Goal: Navigation & Orientation: Find specific page/section

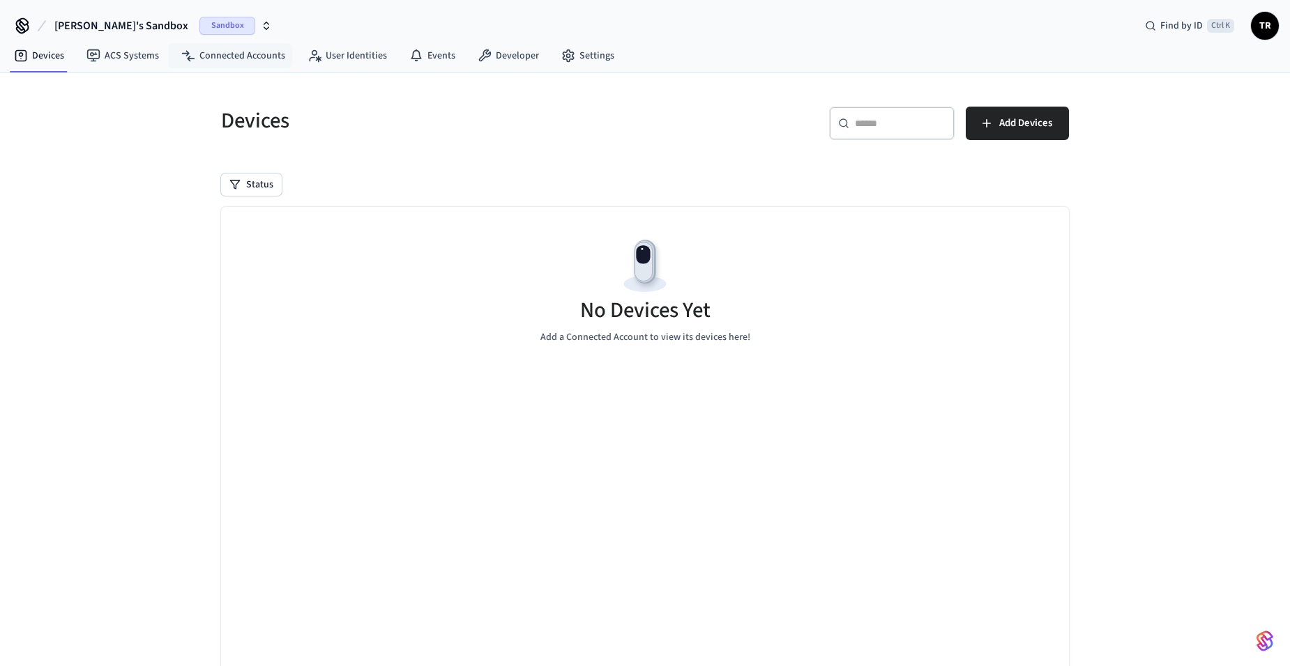
click at [199, 31] on div "Sandbox" at bounding box center [235, 26] width 73 height 18
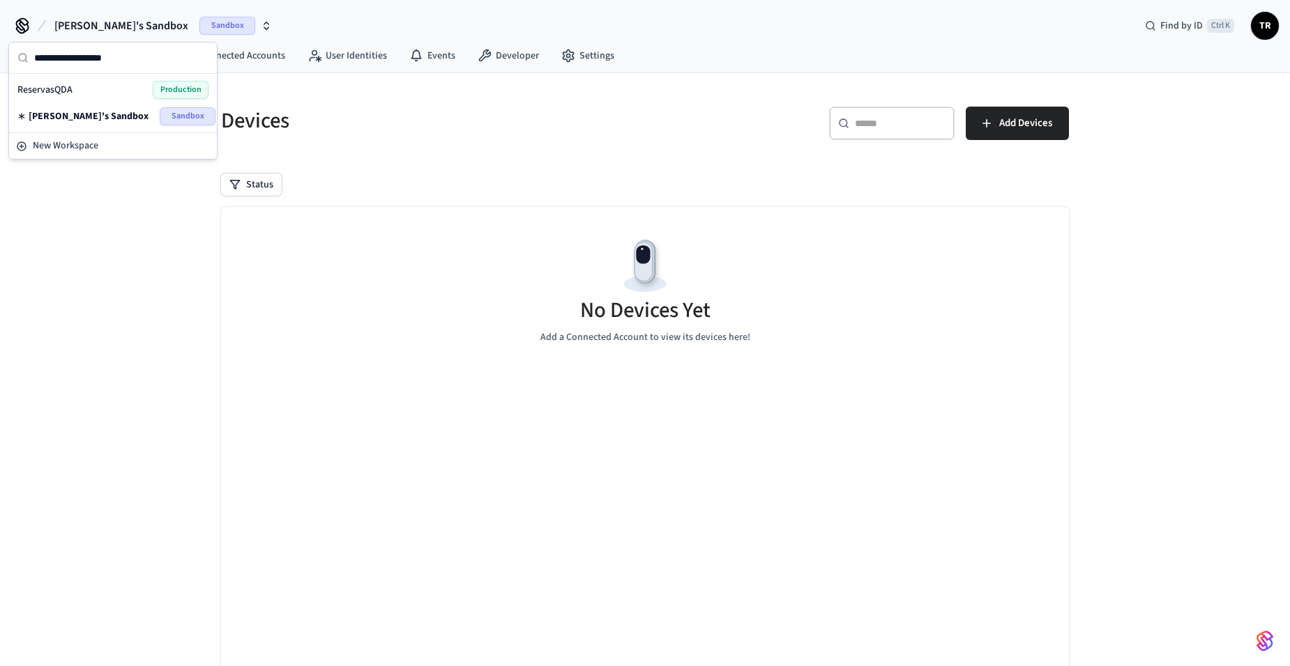
click at [180, 81] on span "Production" at bounding box center [181, 90] width 56 height 18
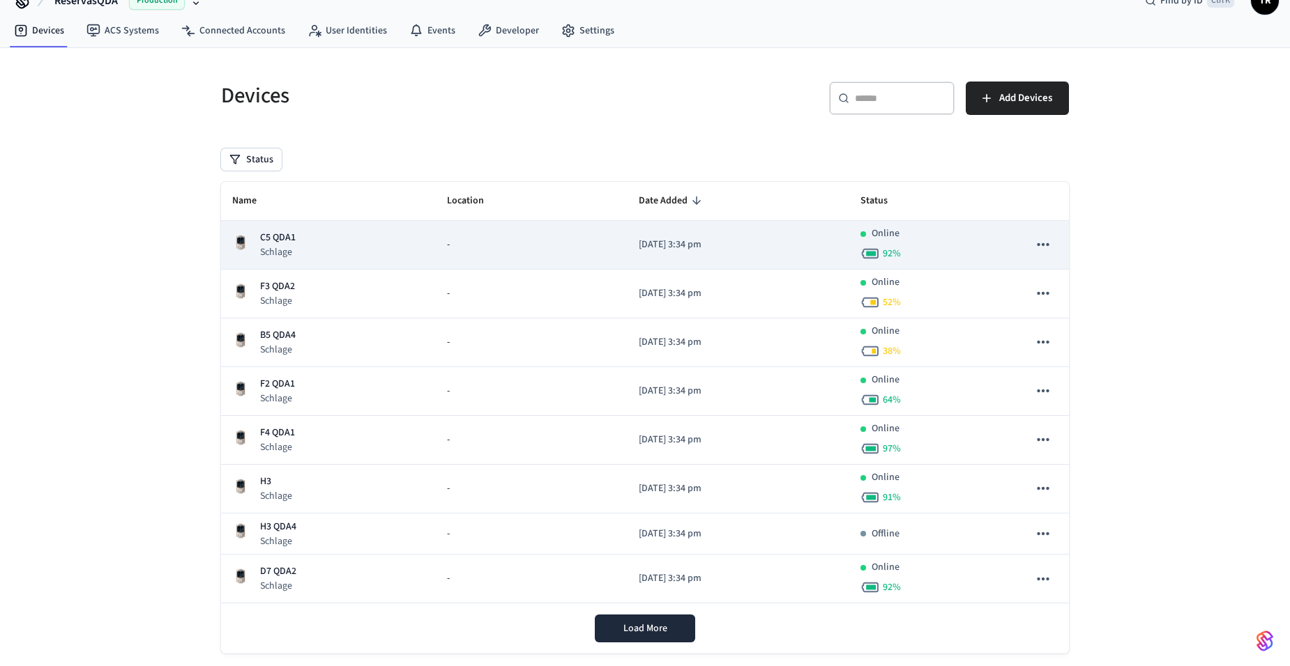
scroll to position [49, 0]
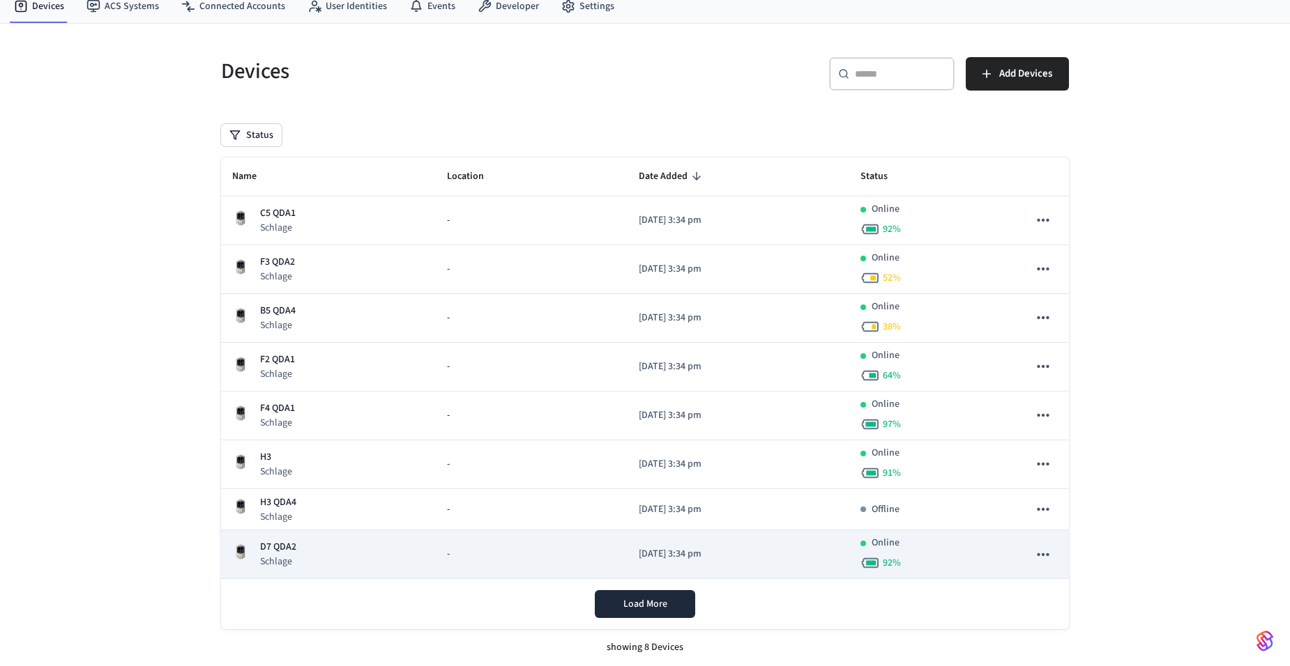
click at [280, 548] on p "D7 QDA2" at bounding box center [278, 547] width 36 height 15
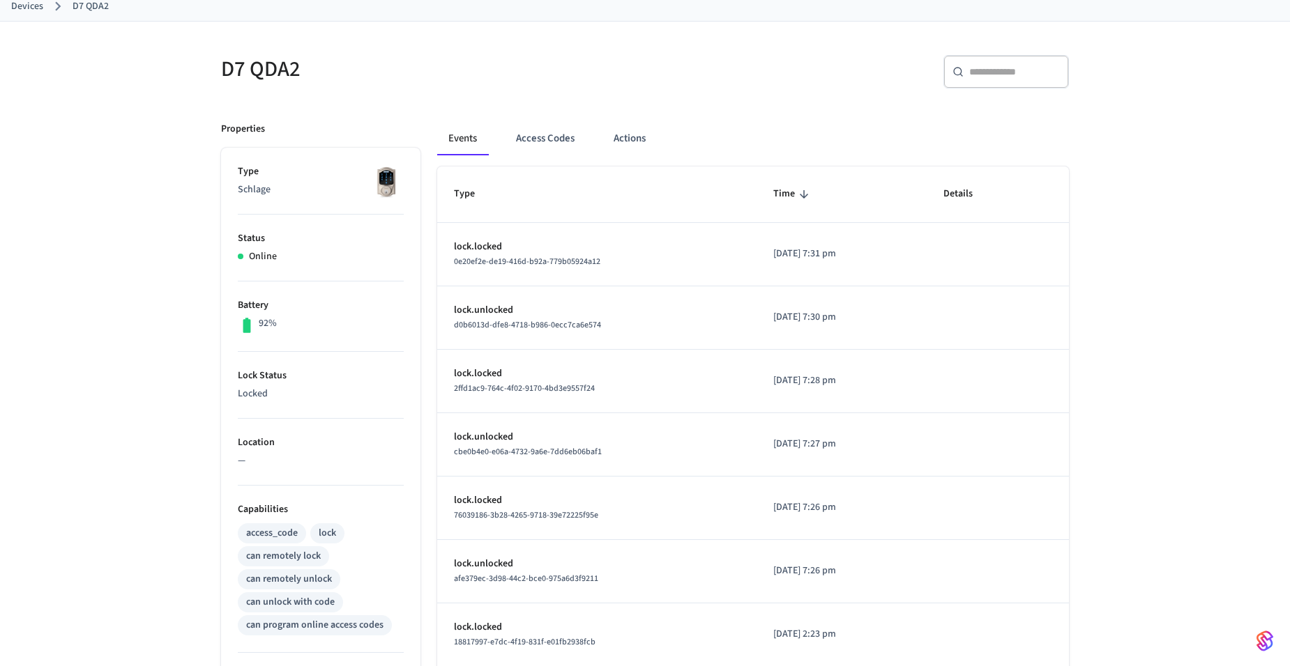
scroll to position [70, 0]
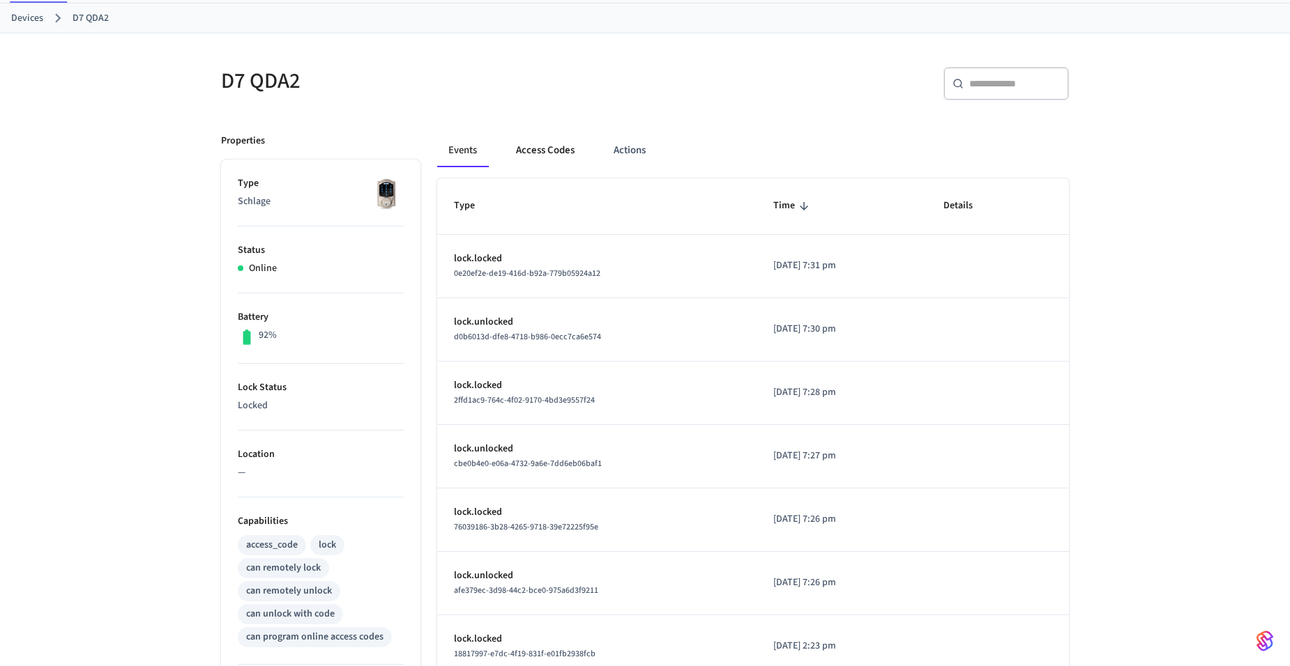
click at [546, 146] on button "Access Codes" at bounding box center [545, 150] width 81 height 33
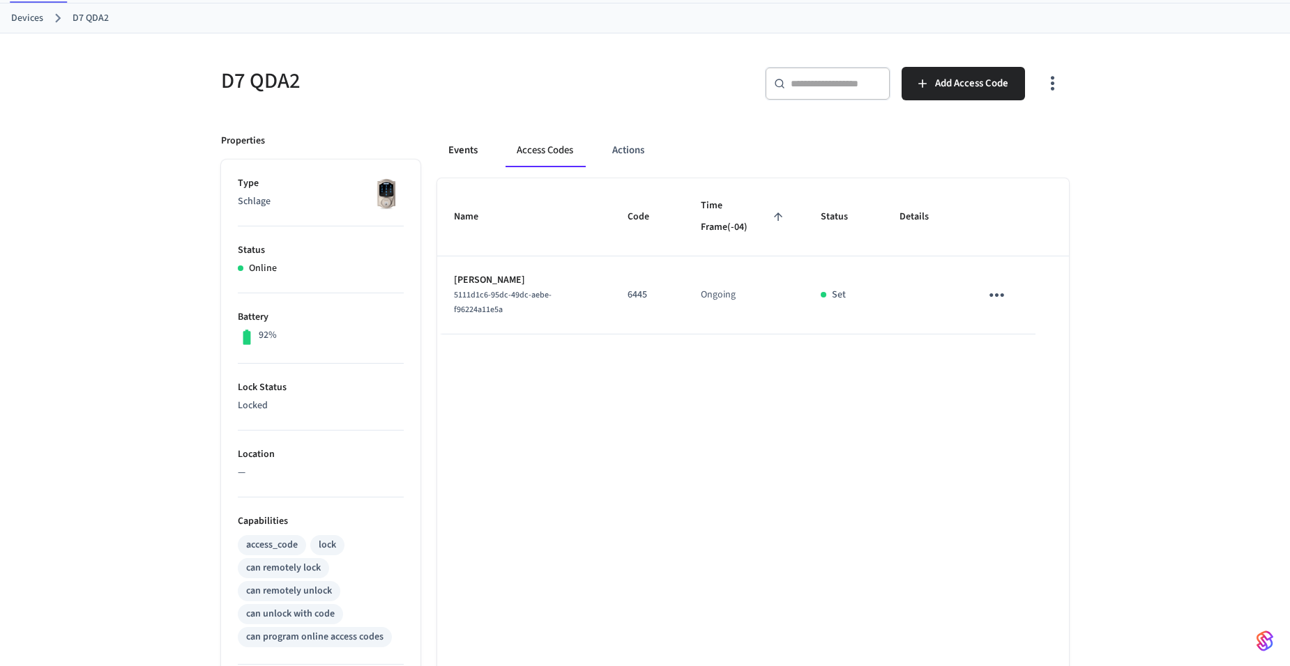
click at [473, 158] on button "Events" at bounding box center [463, 150] width 52 height 33
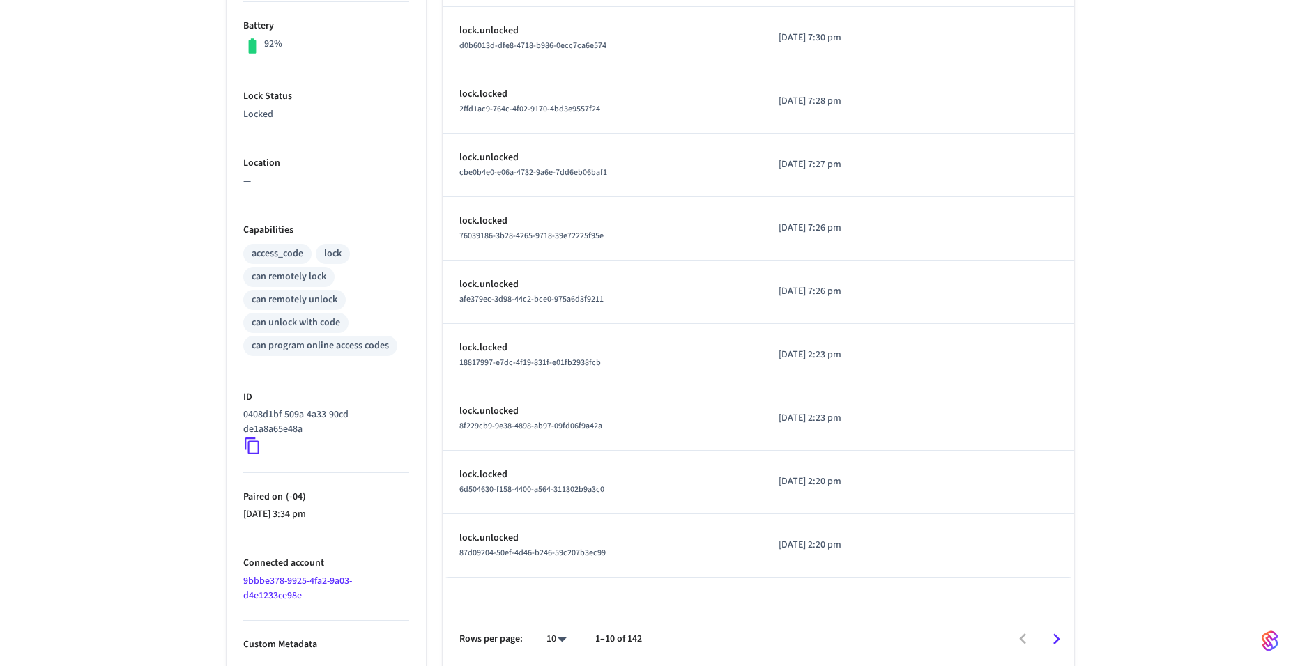
scroll to position [367, 0]
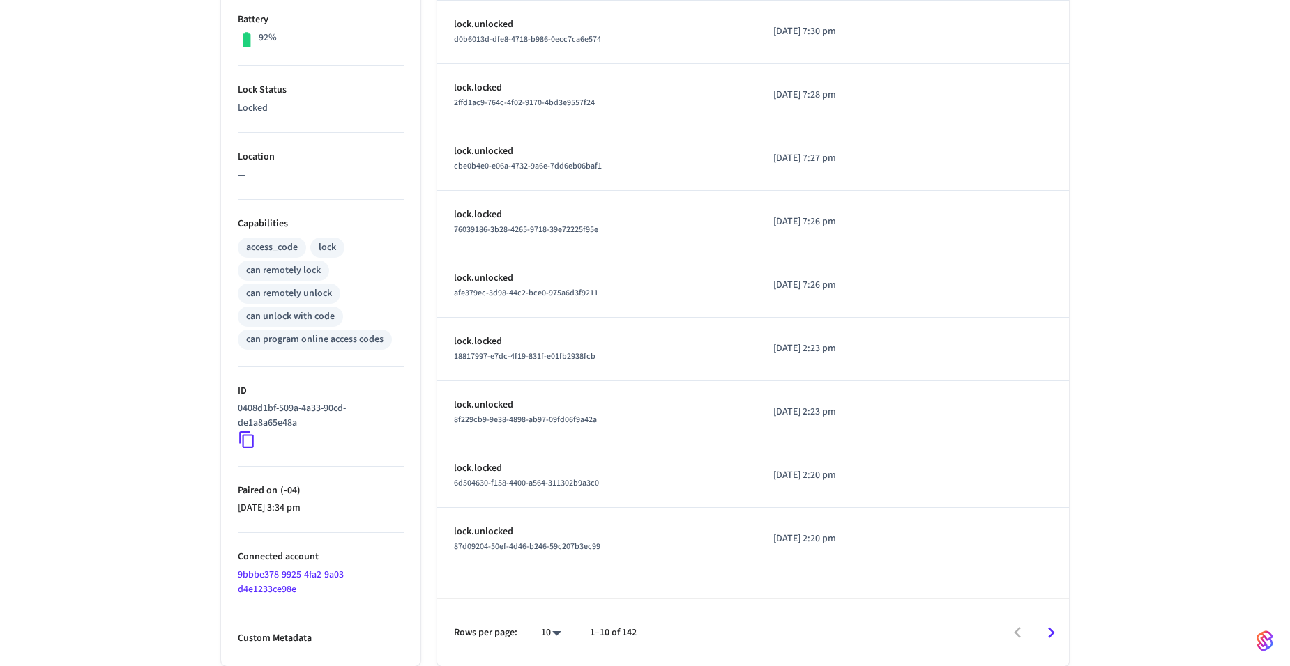
click at [549, 637] on body "ReservasQDA Production Find by ID Ctrl K TR Devices ACS Systems Connected Accou…" at bounding box center [645, 150] width 1290 height 1034
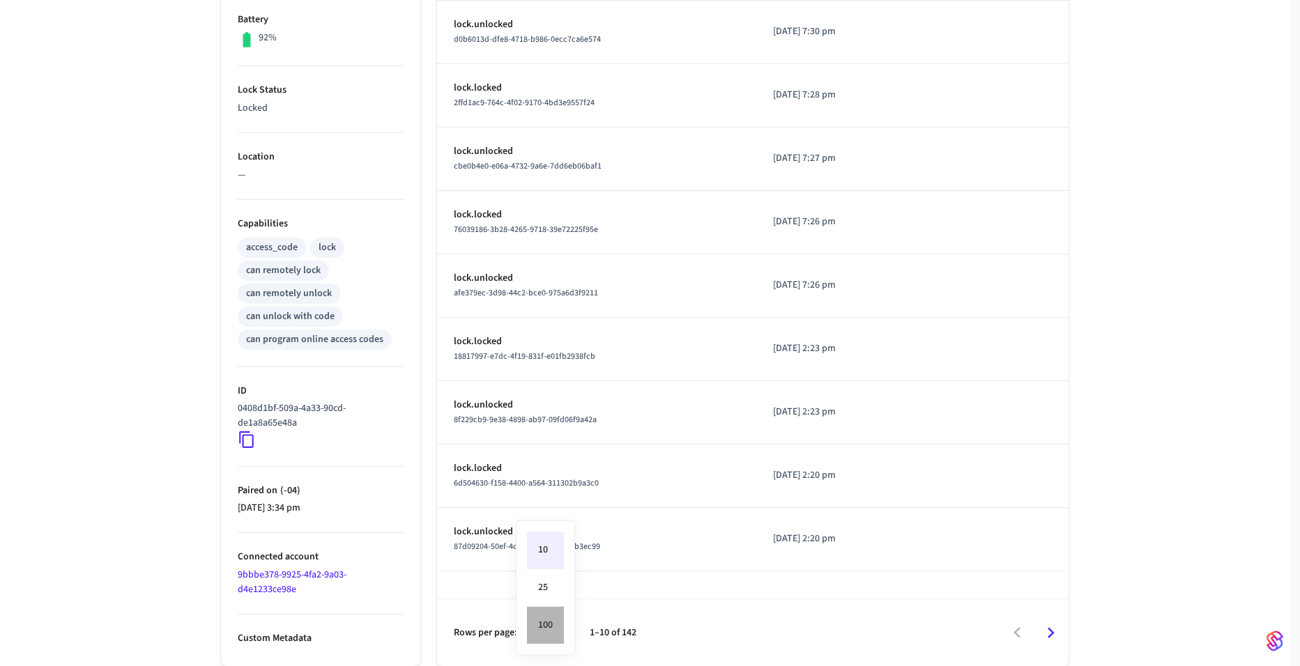
click at [548, 634] on li "100" at bounding box center [545, 625] width 37 height 37
type input "***"
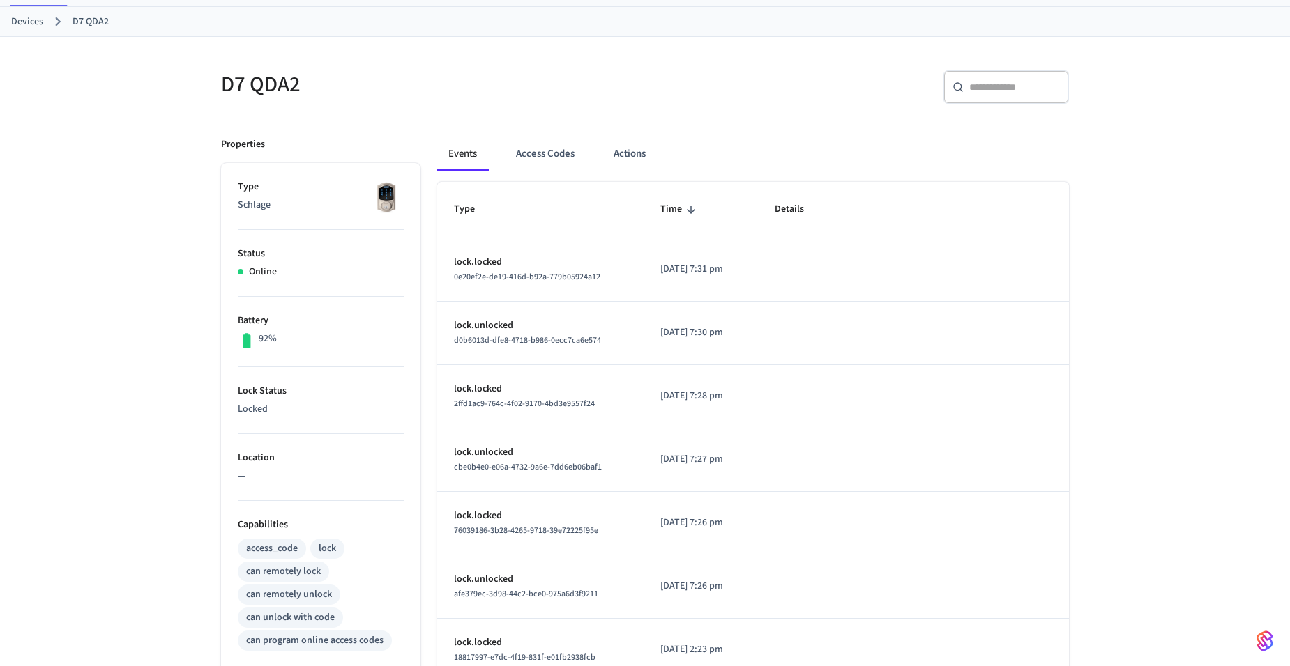
scroll to position [54, 0]
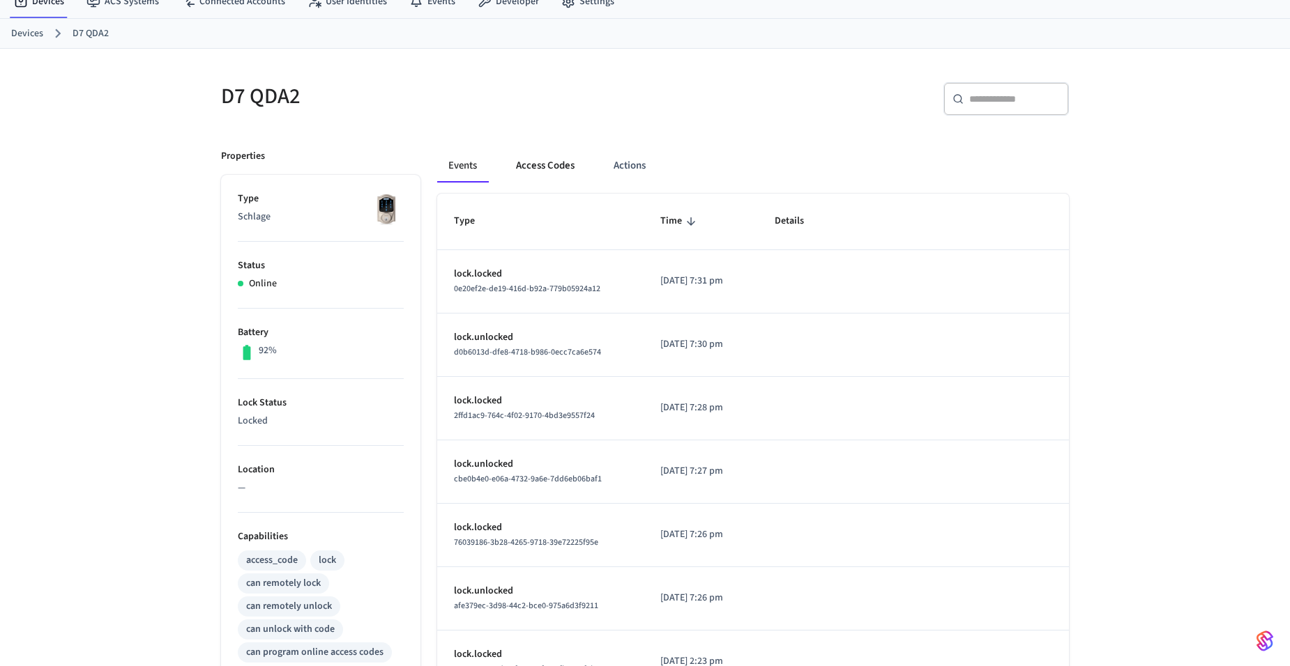
click at [564, 176] on button "Access Codes" at bounding box center [545, 165] width 81 height 33
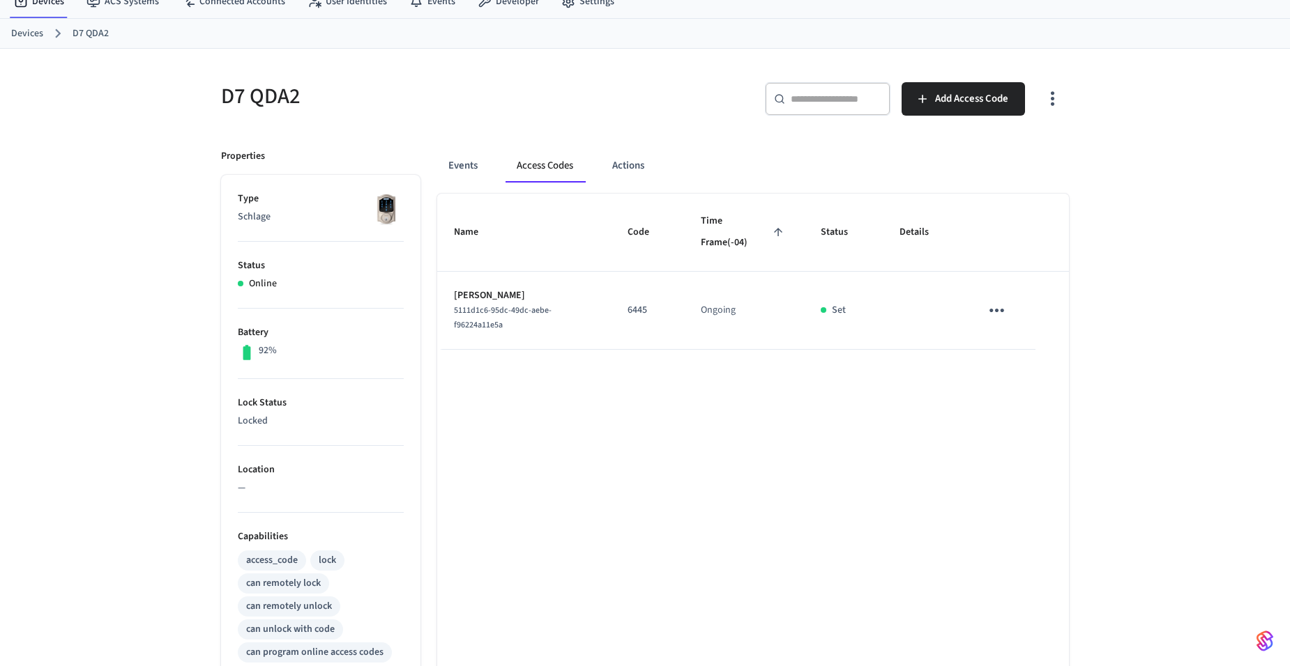
click at [25, 30] on link "Devices" at bounding box center [27, 33] width 32 height 15
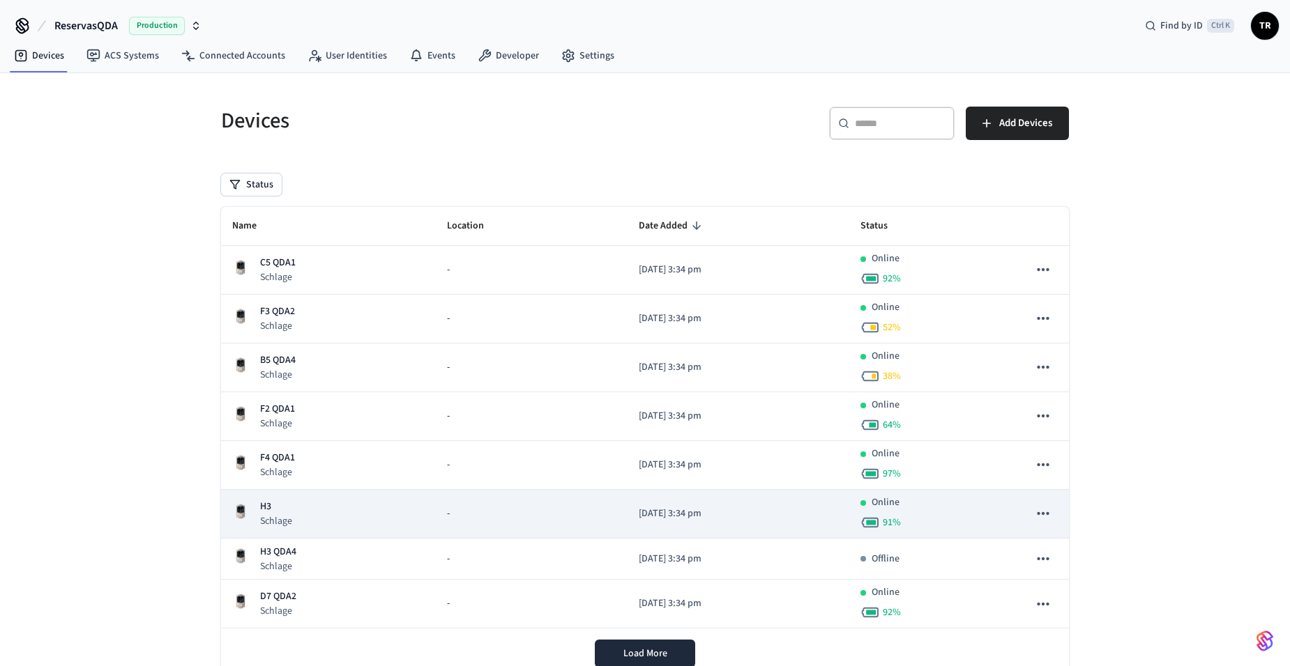
click at [295, 517] on div "H3 Schlage" at bounding box center [328, 514] width 192 height 29
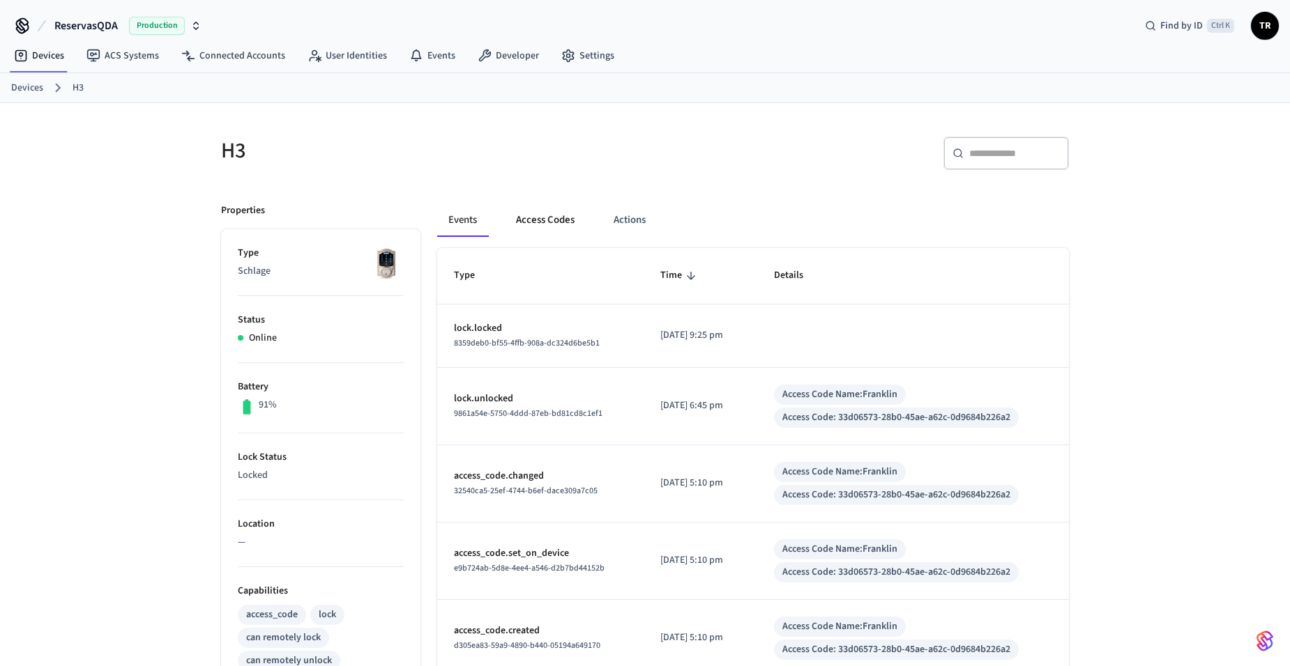
click at [541, 215] on button "Access Codes" at bounding box center [545, 220] width 81 height 33
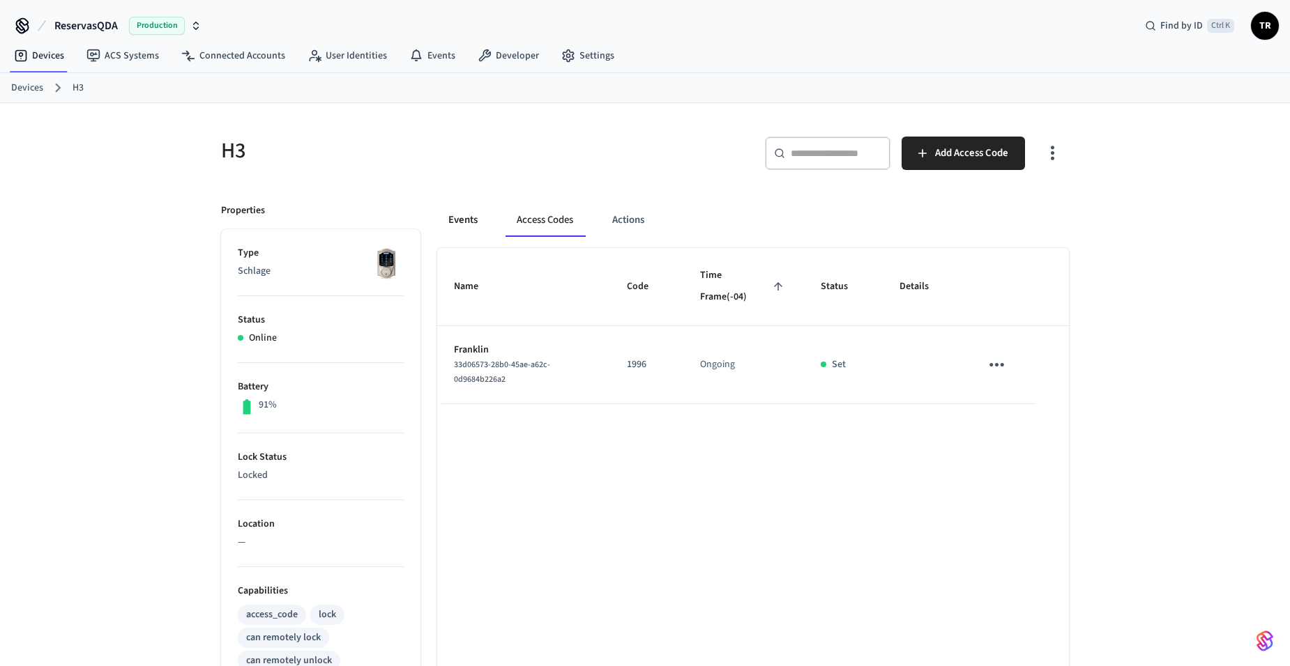
click at [480, 230] on button "Events" at bounding box center [463, 220] width 52 height 33
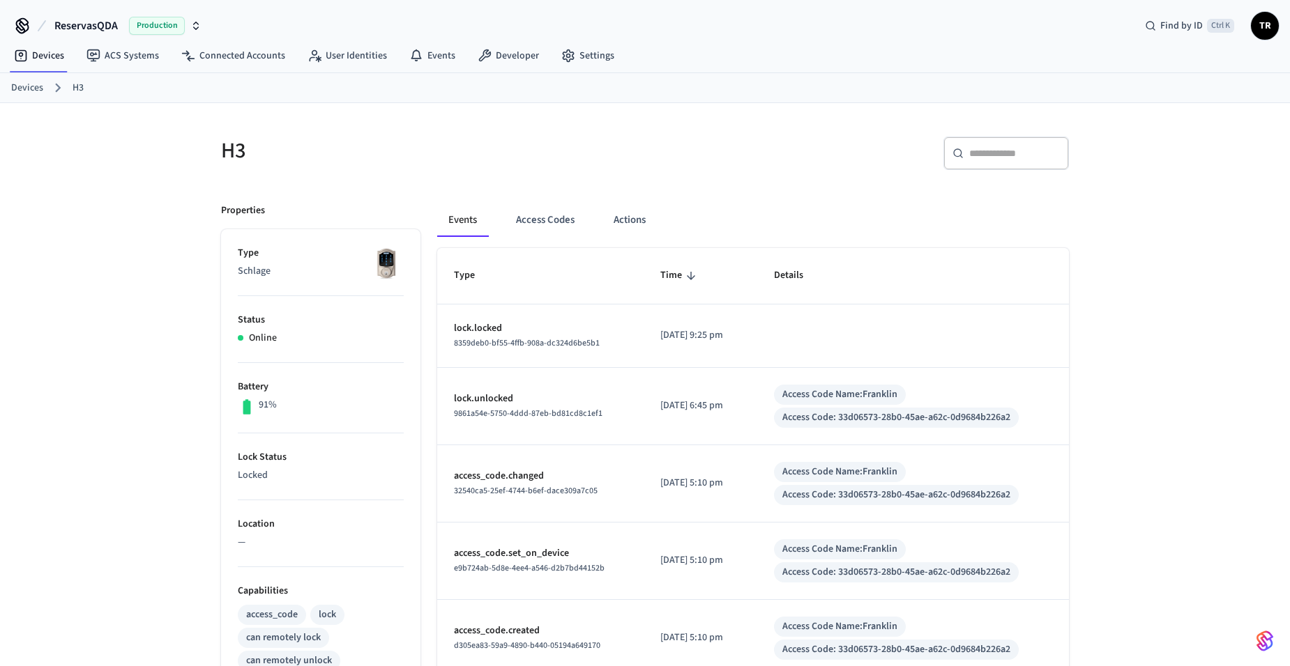
click at [49, 94] on icon at bounding box center [58, 88] width 18 height 18
click at [33, 86] on link "Devices" at bounding box center [27, 88] width 32 height 15
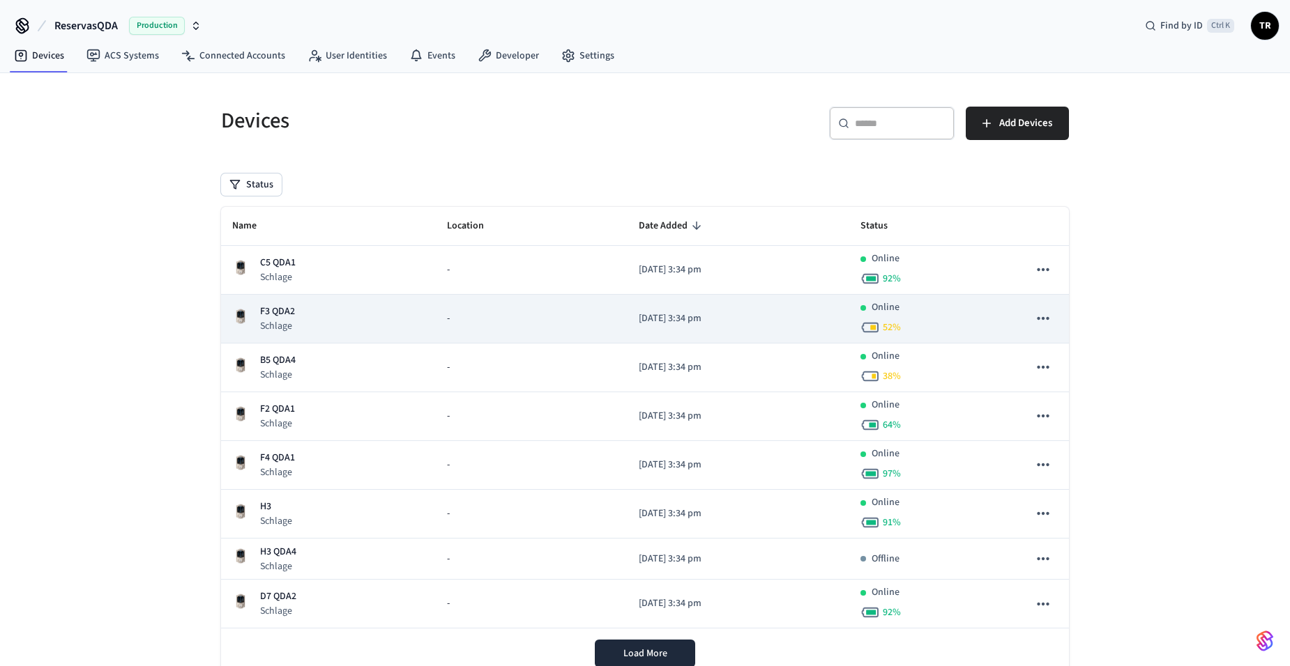
click at [282, 300] on td "F3 QDA2 Schlage" at bounding box center [328, 319] width 215 height 49
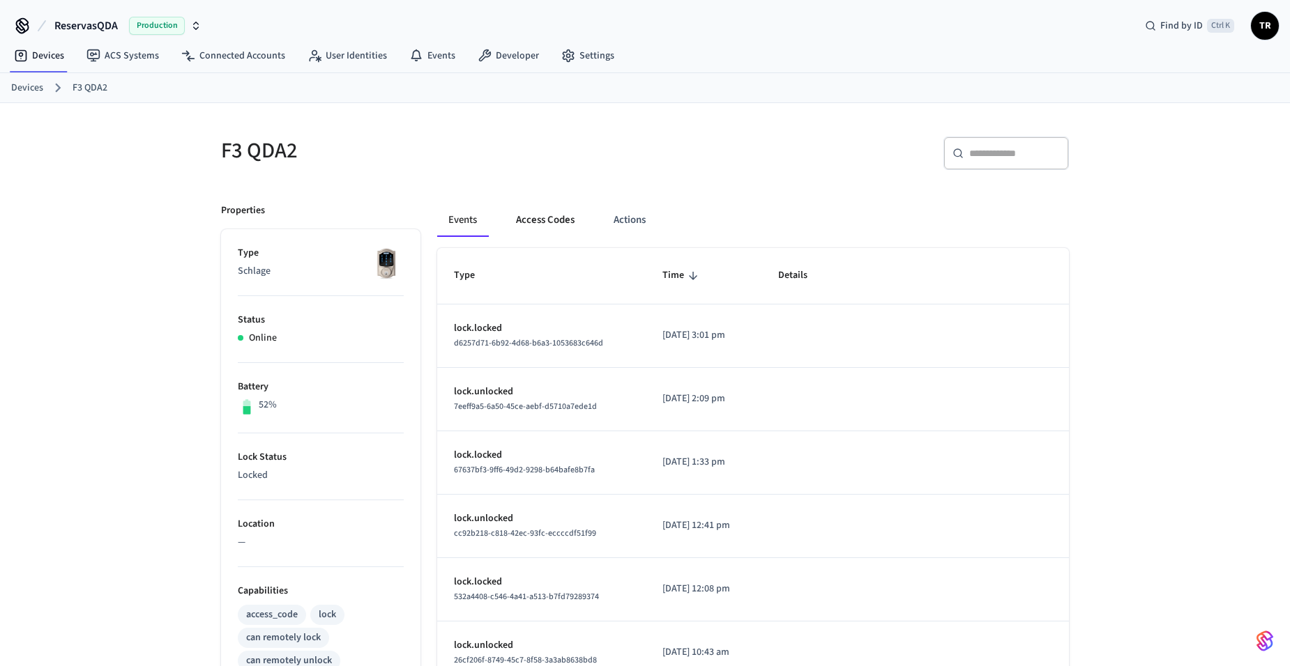
click at [510, 225] on button "Access Codes" at bounding box center [545, 220] width 81 height 33
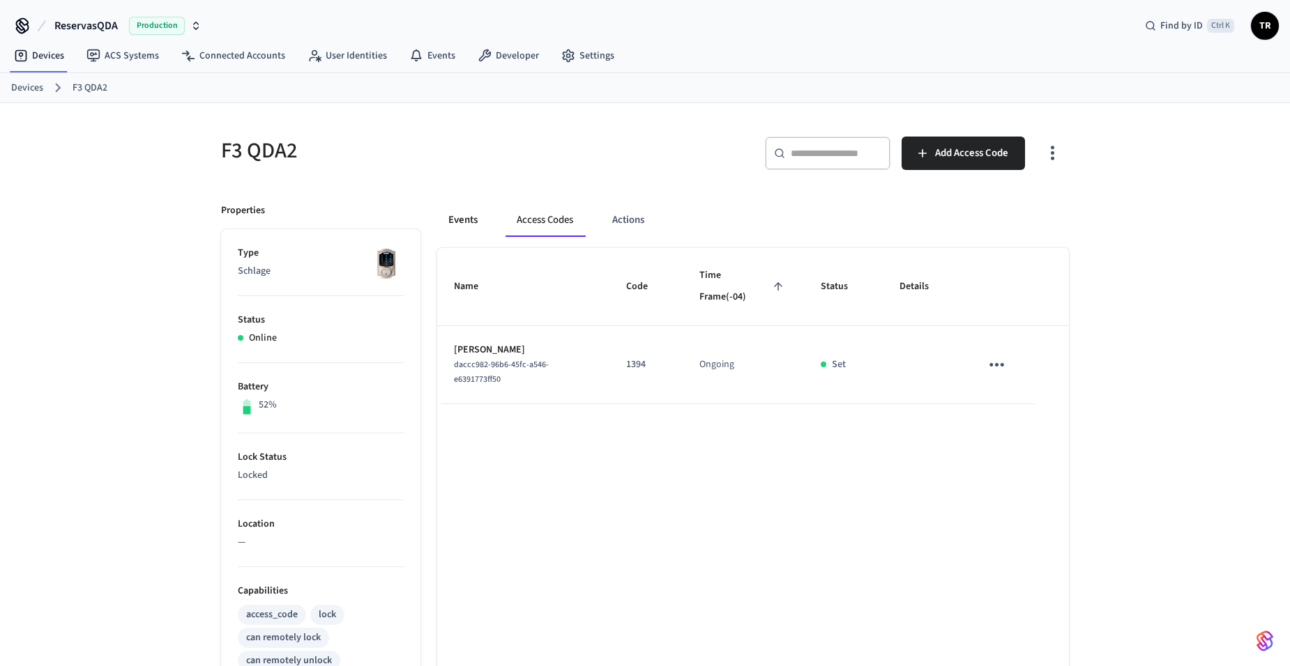
click at [464, 227] on button "Events" at bounding box center [463, 220] width 52 height 33
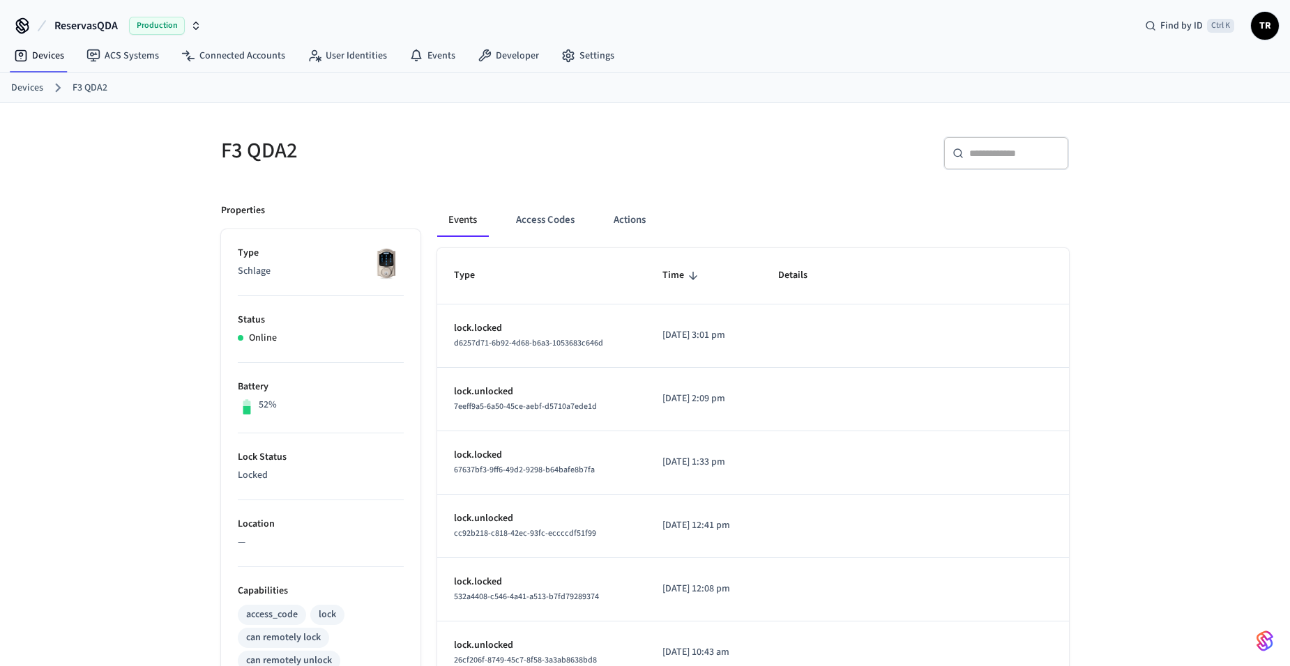
click at [27, 83] on link "Devices" at bounding box center [27, 88] width 32 height 15
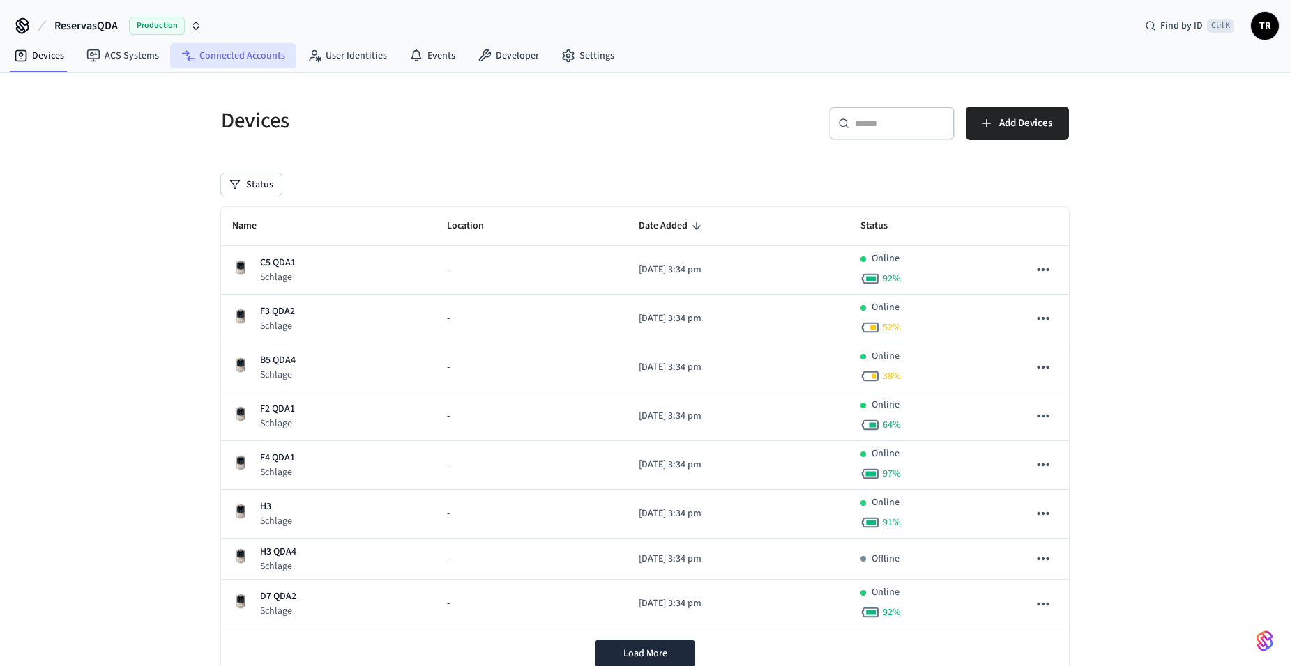
drag, startPoint x: 255, startPoint y: 66, endPoint x: 246, endPoint y: 63, distance: 9.3
click at [255, 66] on link "Connected Accounts" at bounding box center [233, 55] width 126 height 25
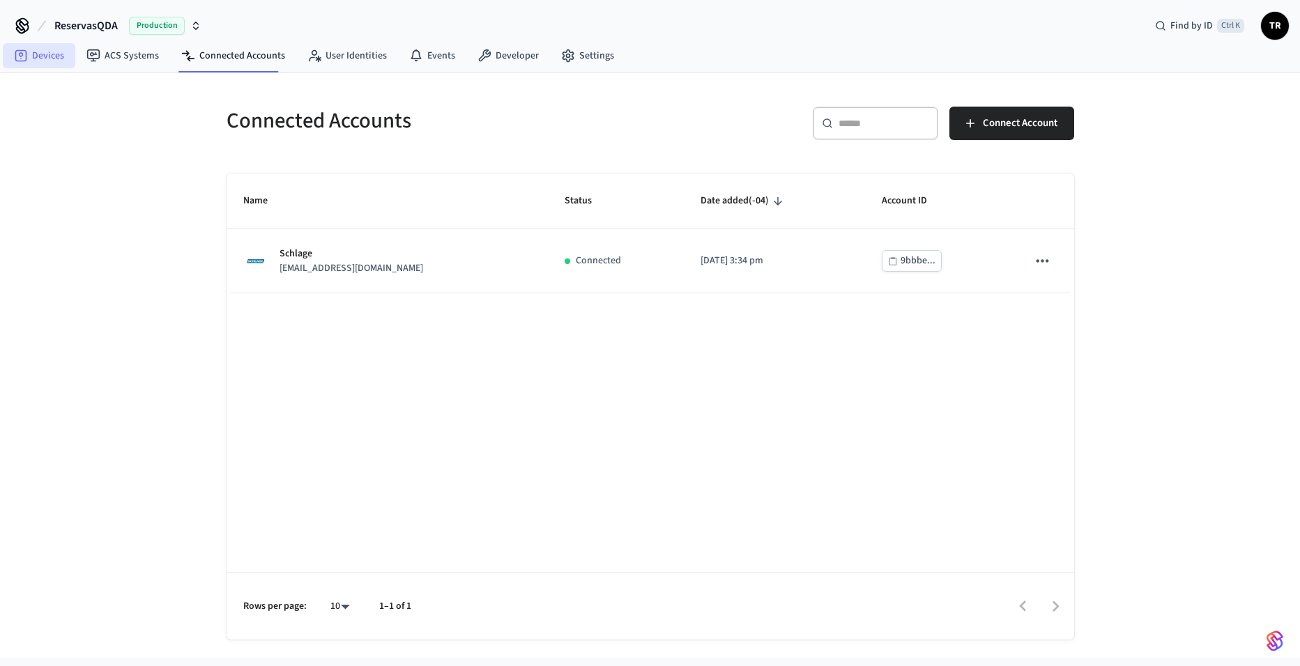
click at [53, 55] on link "Devices" at bounding box center [39, 55] width 73 height 25
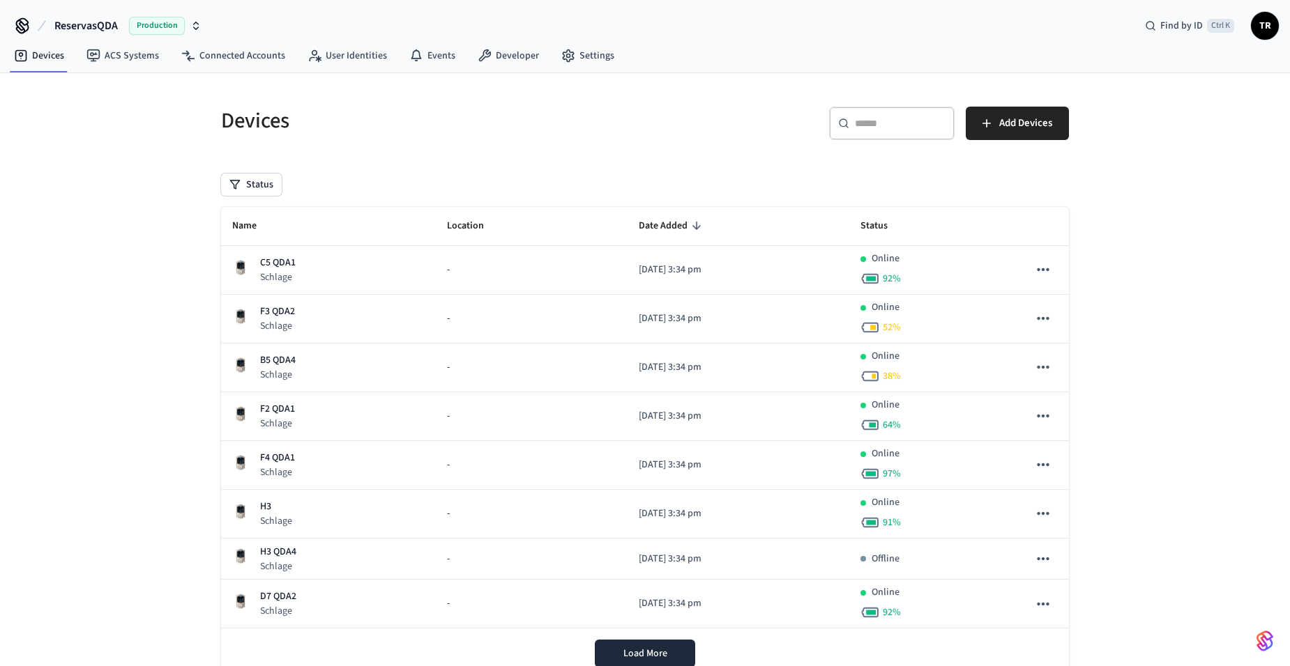
click at [1260, 38] on span "TR" at bounding box center [1264, 25] width 25 height 25
